Goal: Transaction & Acquisition: Purchase product/service

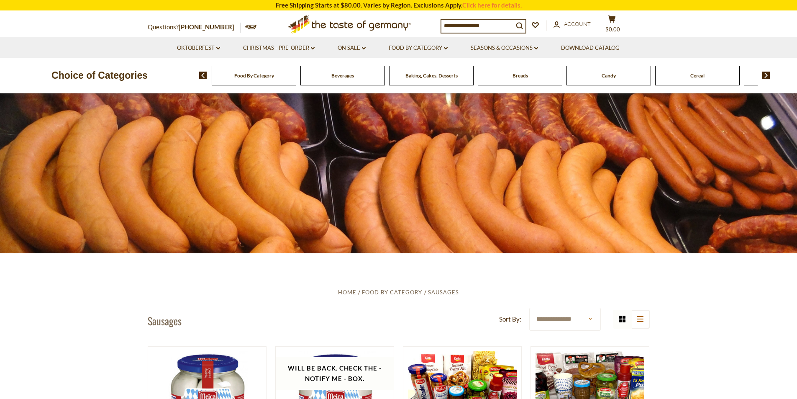
scroll to position [42, 0]
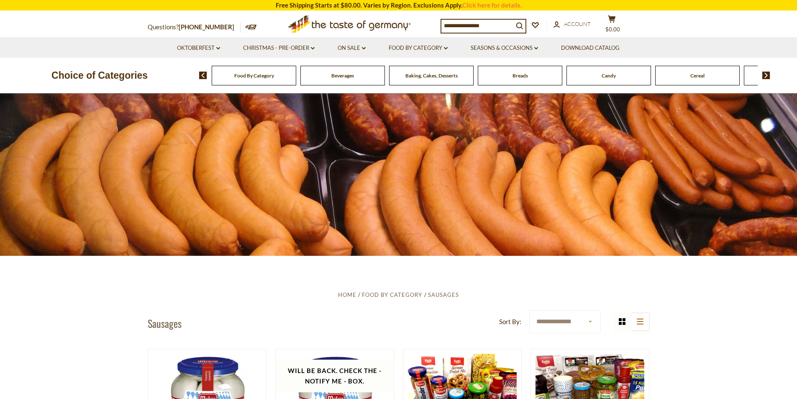
click at [280, 79] on div "Food By Category" at bounding box center [254, 76] width 84 height 20
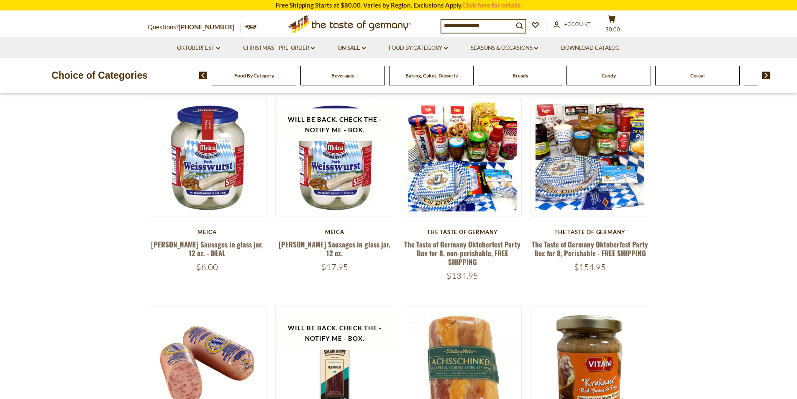
scroll to position [418, 0]
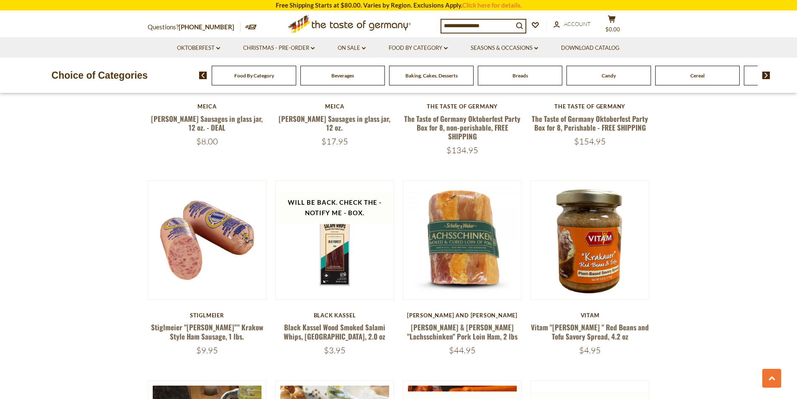
scroll to position [669, 0]
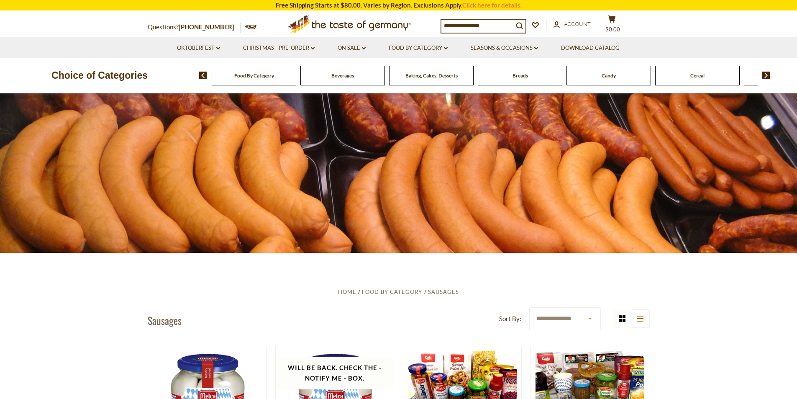
scroll to position [0, 0]
